Goal: Contribute content

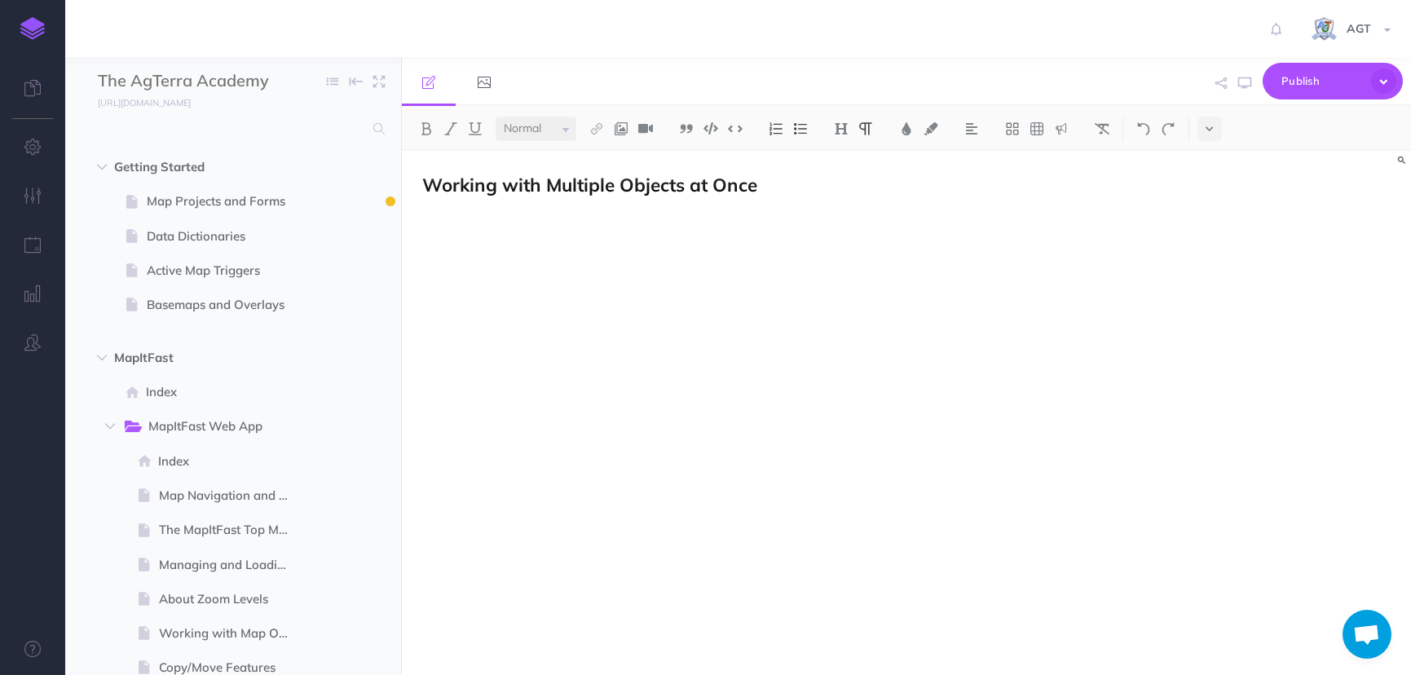
select select "null"
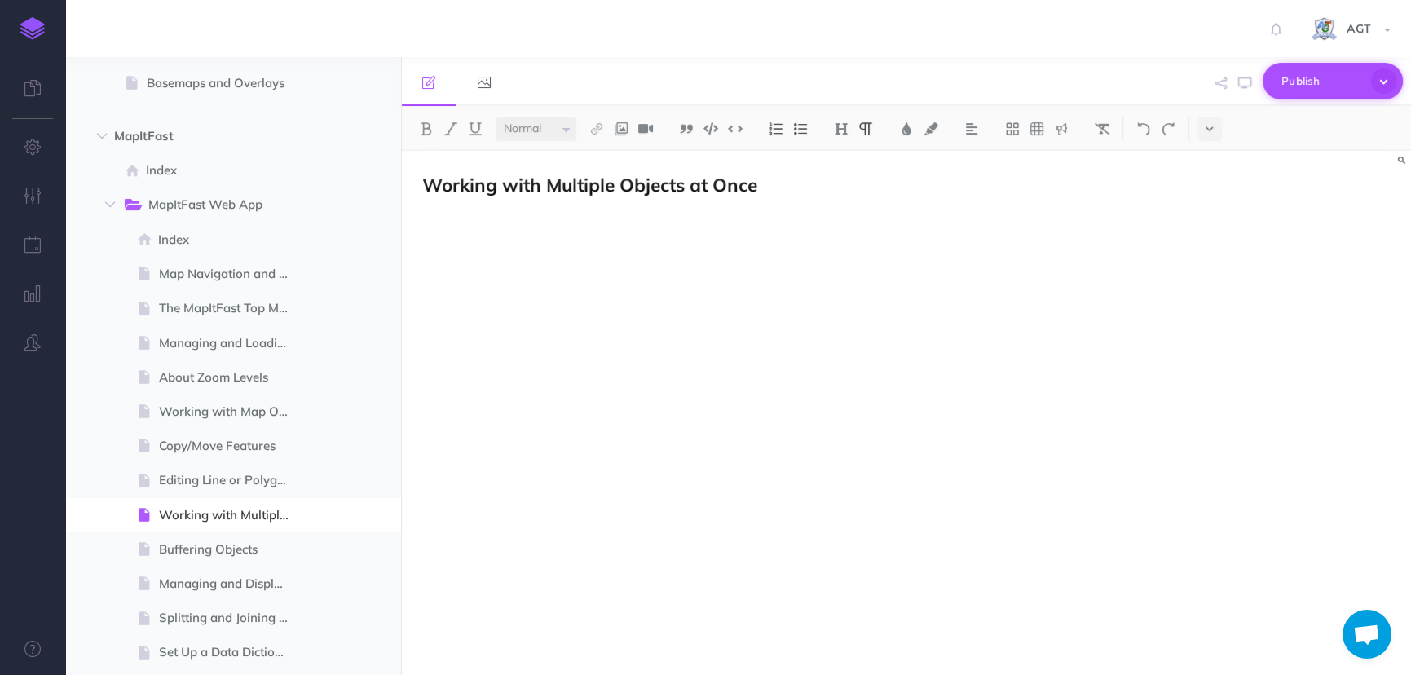
click at [1299, 84] on span "Publish" at bounding box center [1322, 80] width 82 height 25
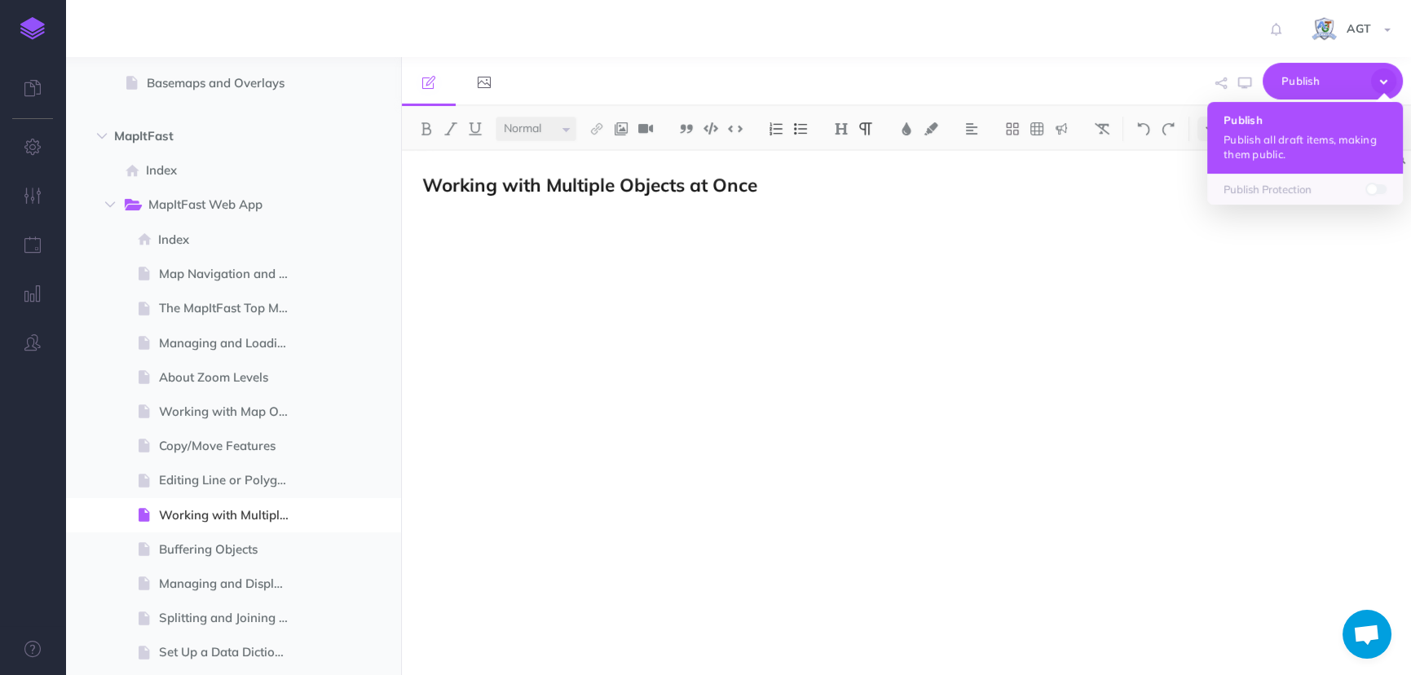
click at [1262, 143] on p "Publish all draft items, making them public." at bounding box center [1304, 146] width 163 height 29
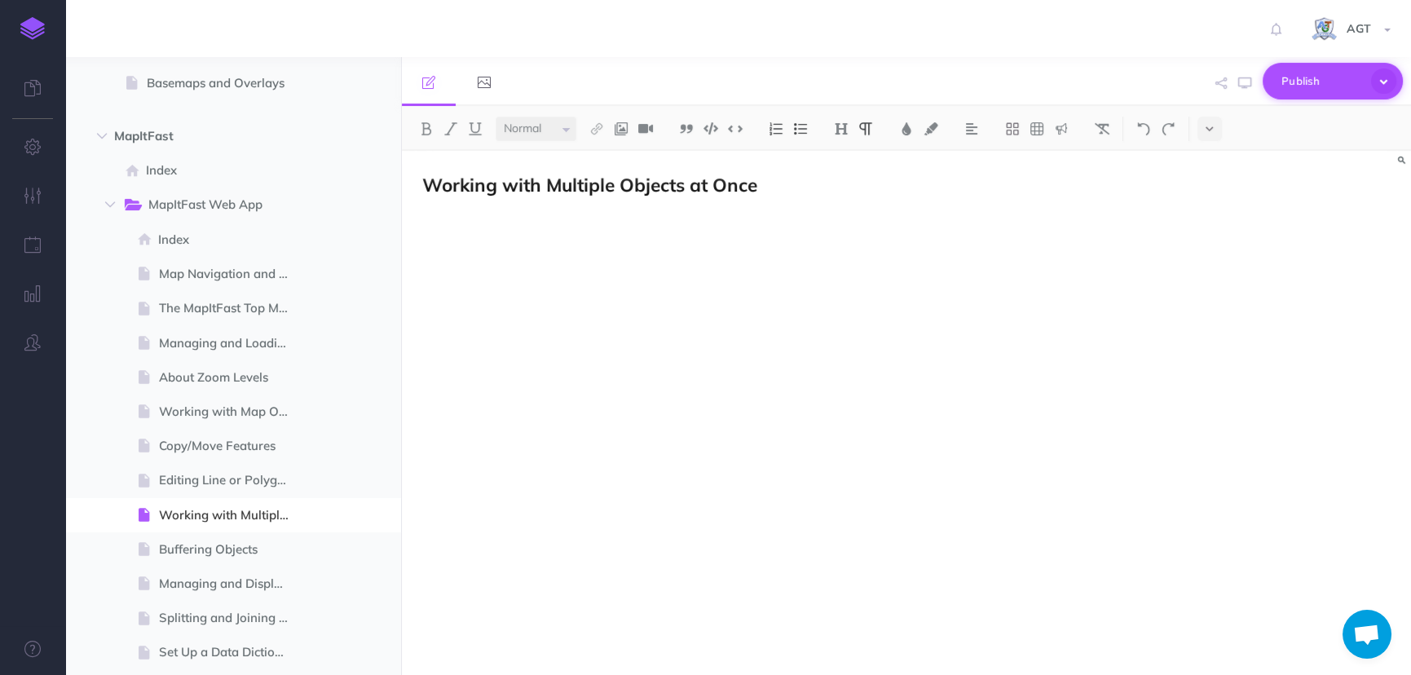
click at [1337, 87] on span "Publish" at bounding box center [1322, 80] width 82 height 25
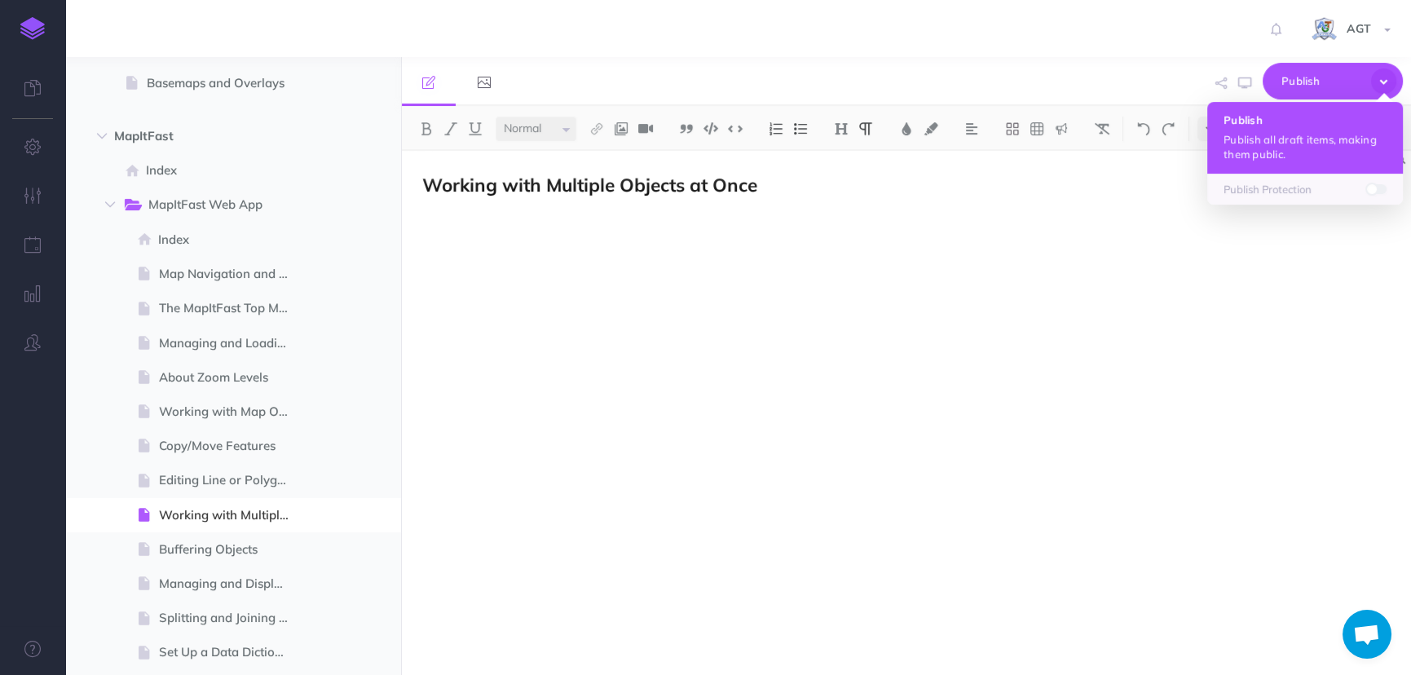
click at [1314, 134] on p "Publish all draft items, making them public." at bounding box center [1304, 146] width 163 height 29
